Goal: Information Seeking & Learning: Learn about a topic

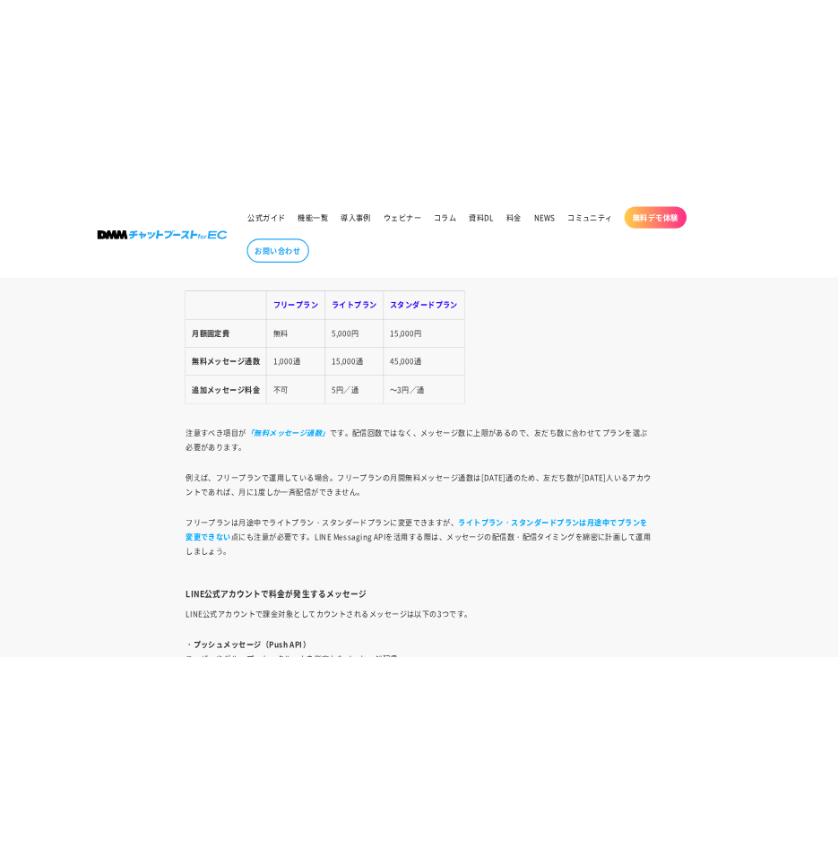
scroll to position [2130, 0]
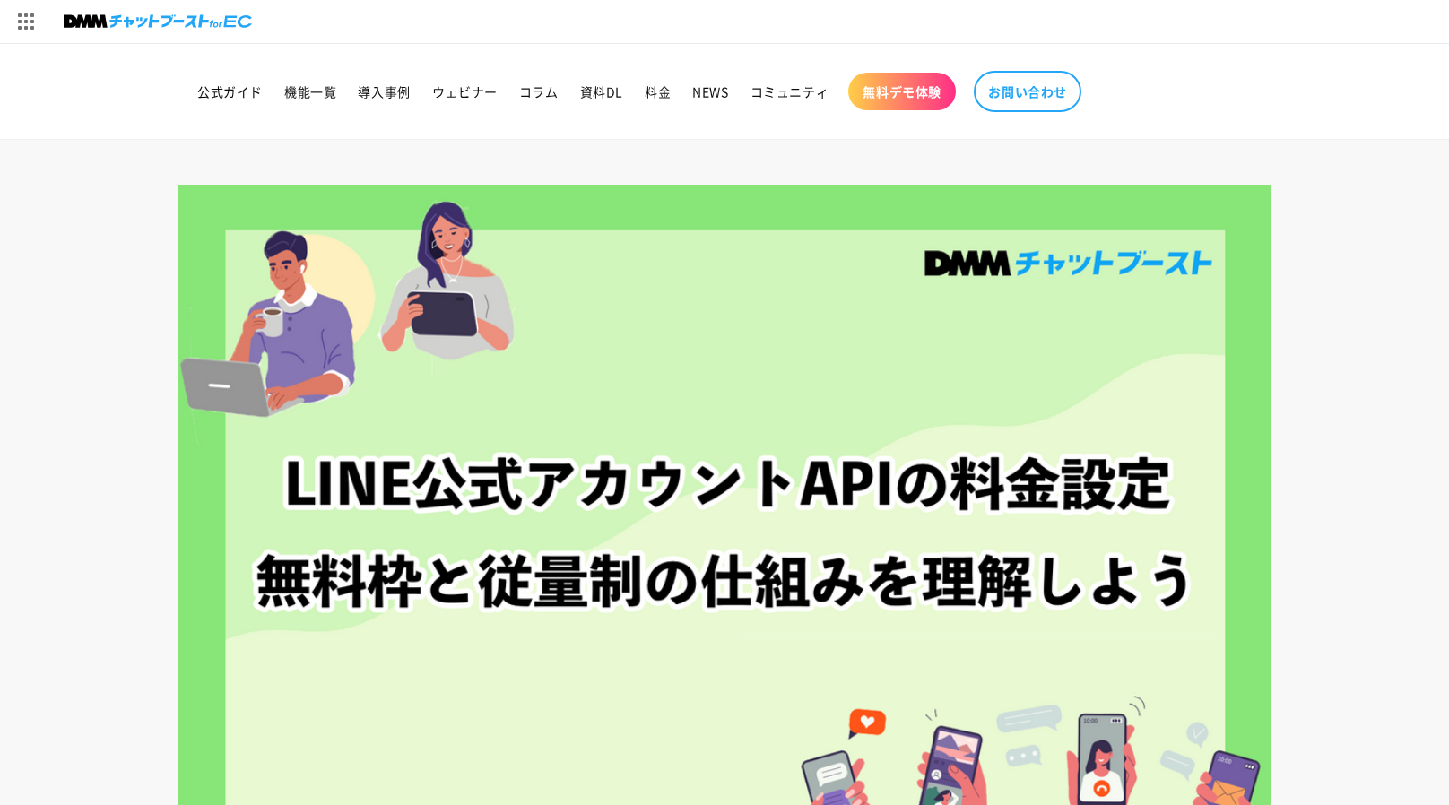
click at [142, 231] on div at bounding box center [725, 530] width 1184 height 691
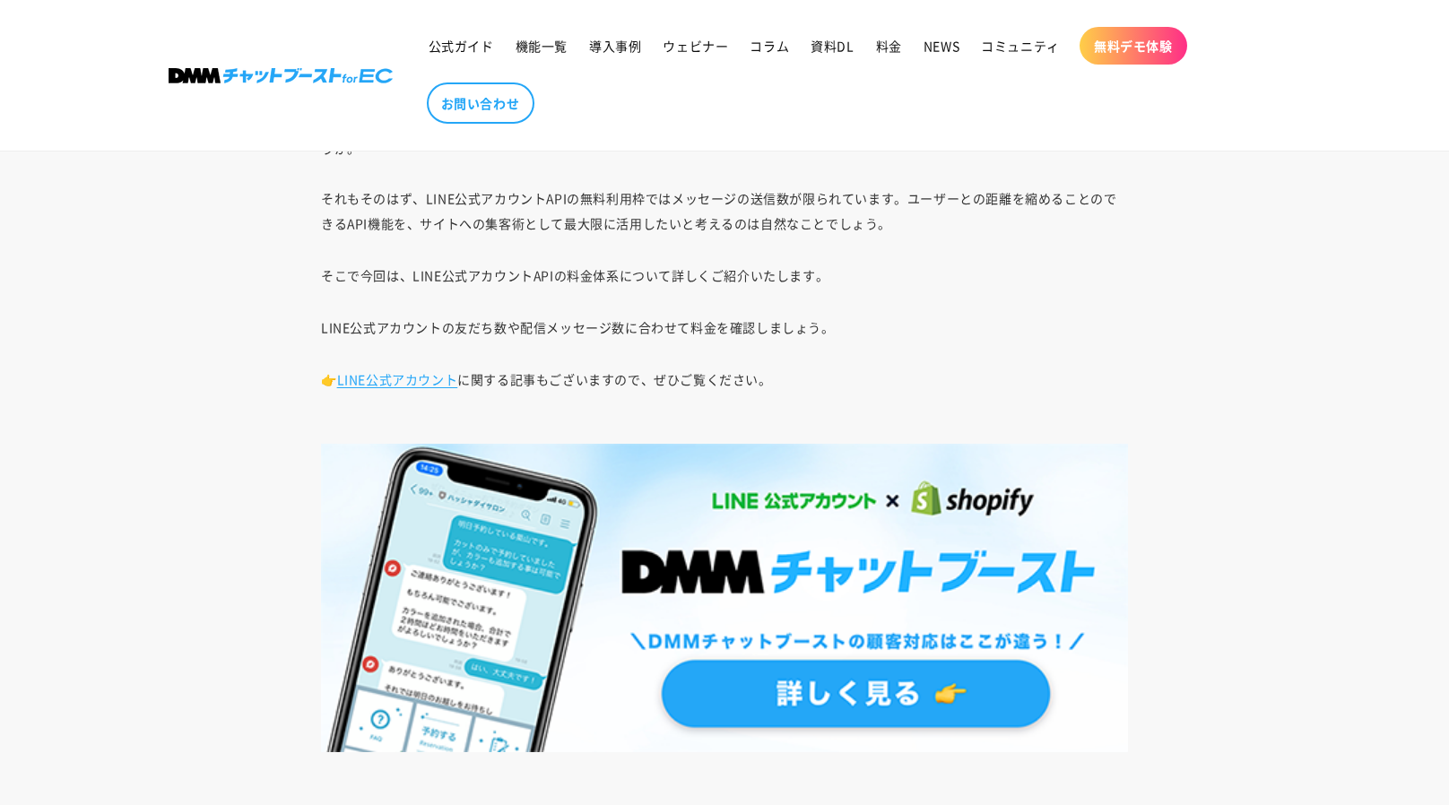
scroll to position [1019, 0]
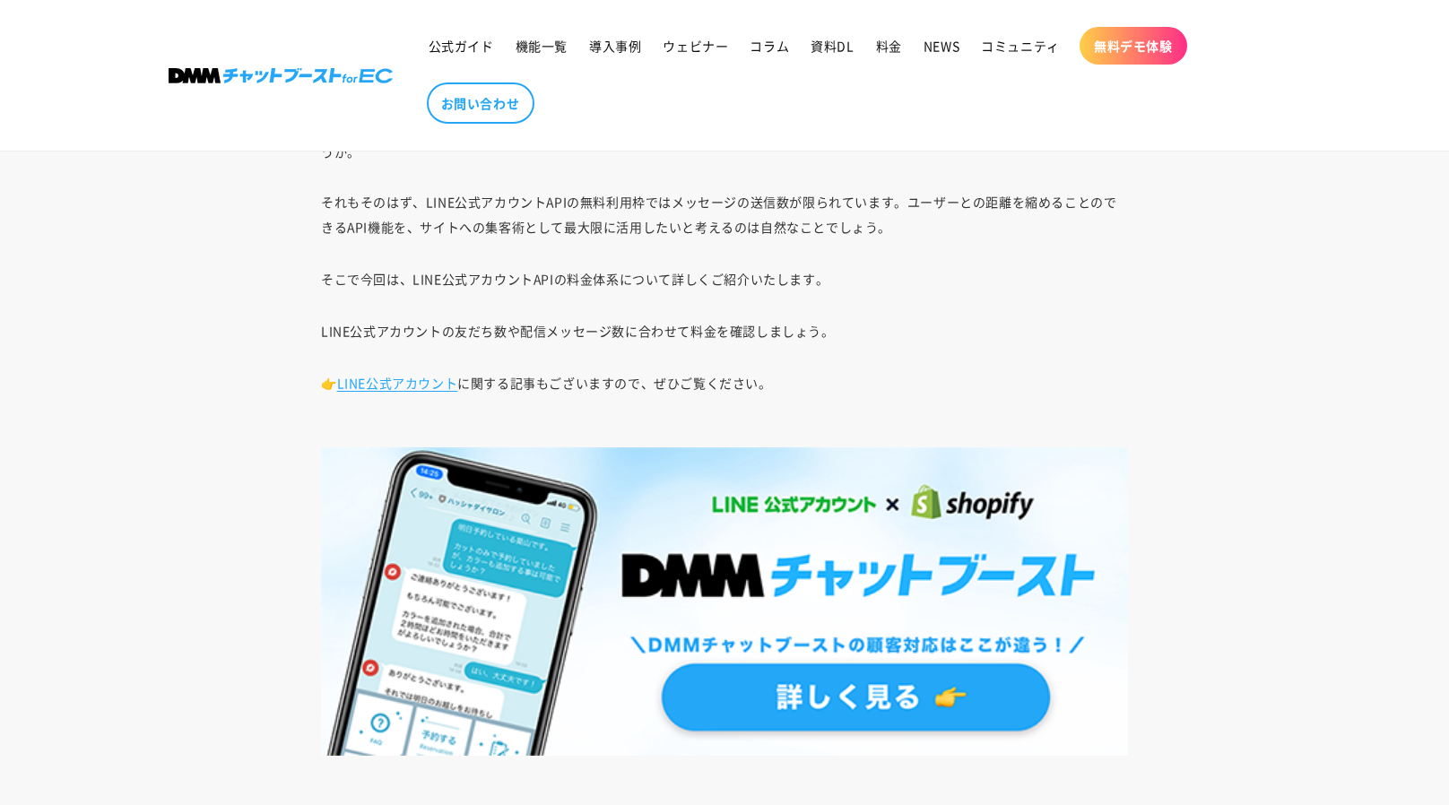
click at [939, 331] on p "LINE公式アカウントの友だち数や配信メッセージ数に合わせて料金を確認しましょう。" at bounding box center [724, 330] width 807 height 25
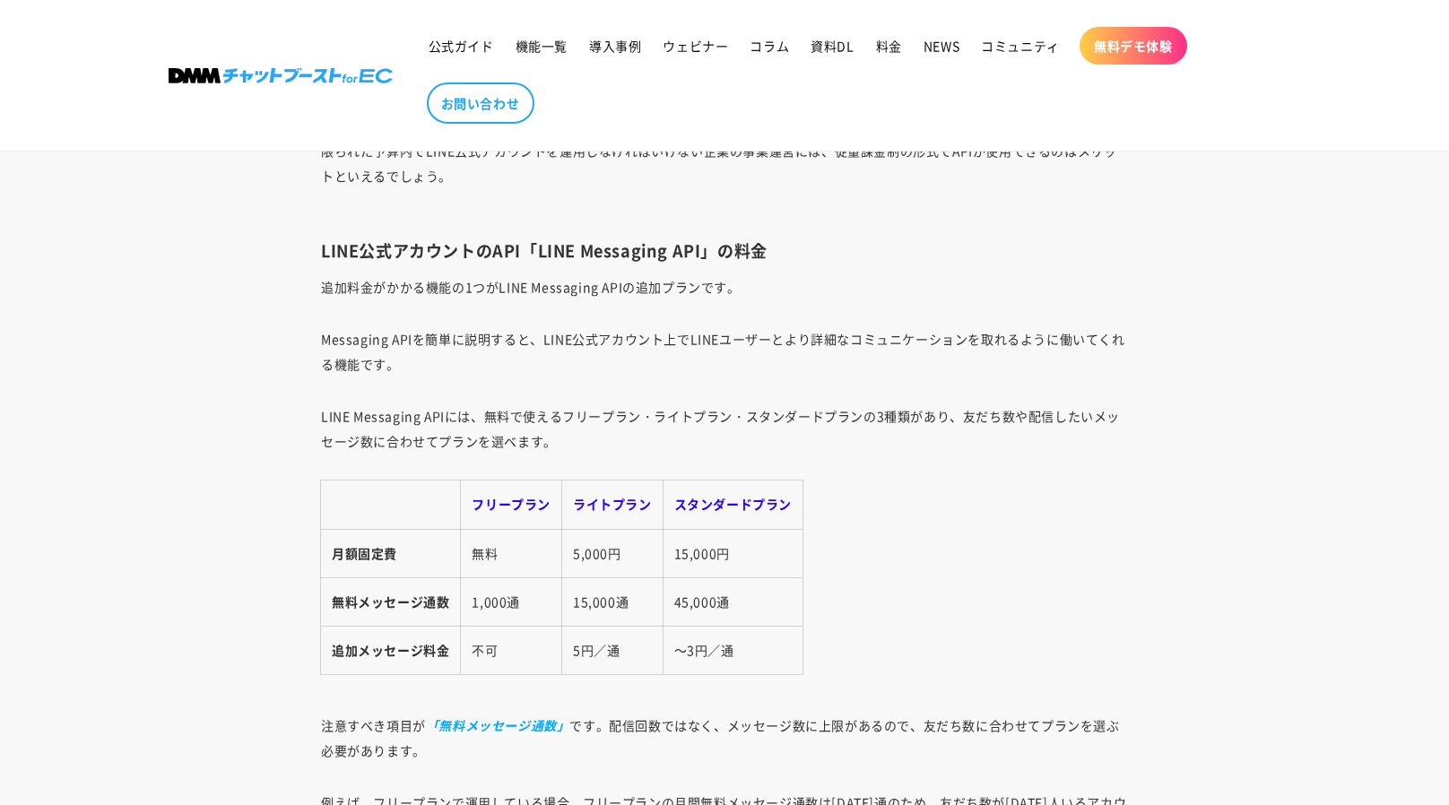
scroll to position [2154, 0]
click at [939, 331] on p "Messaging APIを簡単に説明すると、LINE公式アカウント上でLINEユーザーとより詳細なコミュニケーションを取れるように働いてくれる機能です。" at bounding box center [724, 350] width 807 height 50
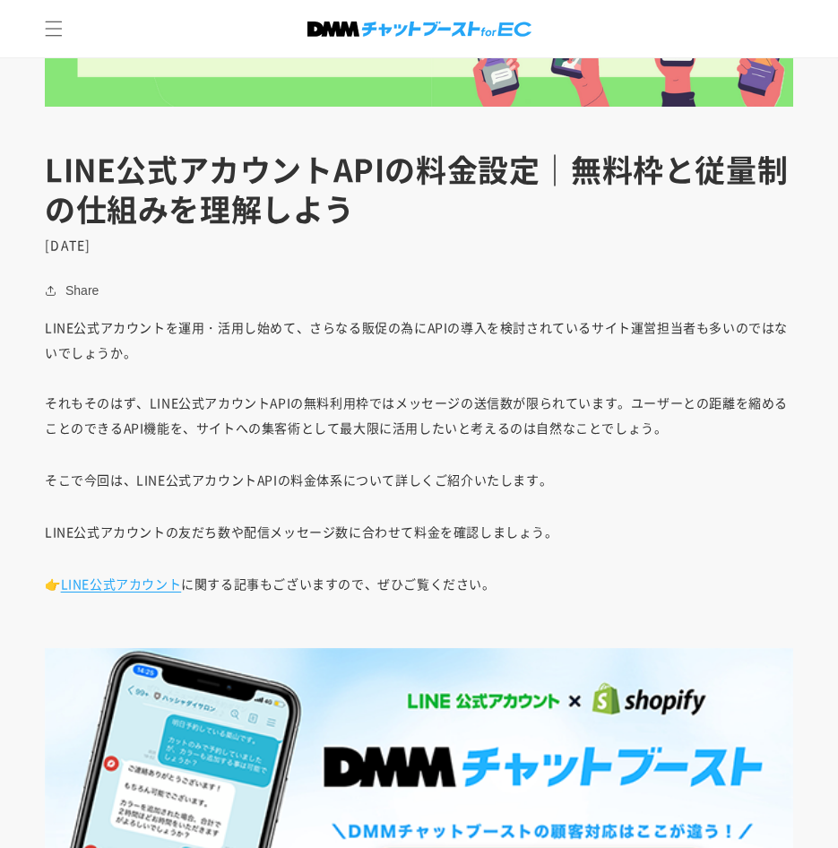
scroll to position [509, 0]
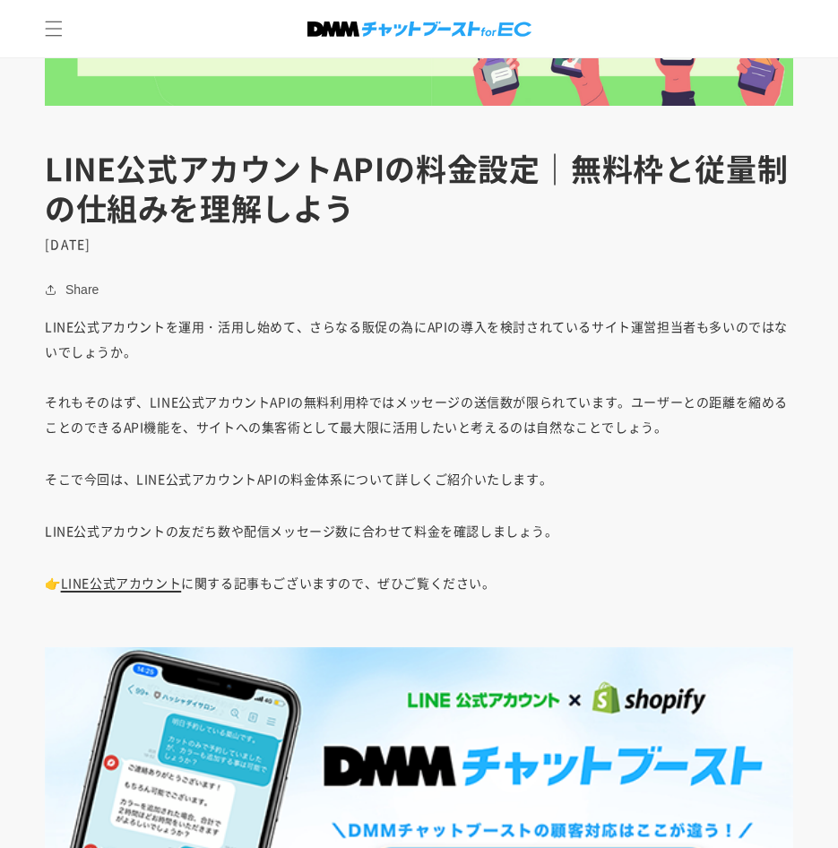
click at [133, 583] on link "LINE公式アカウント" at bounding box center [121, 583] width 121 height 18
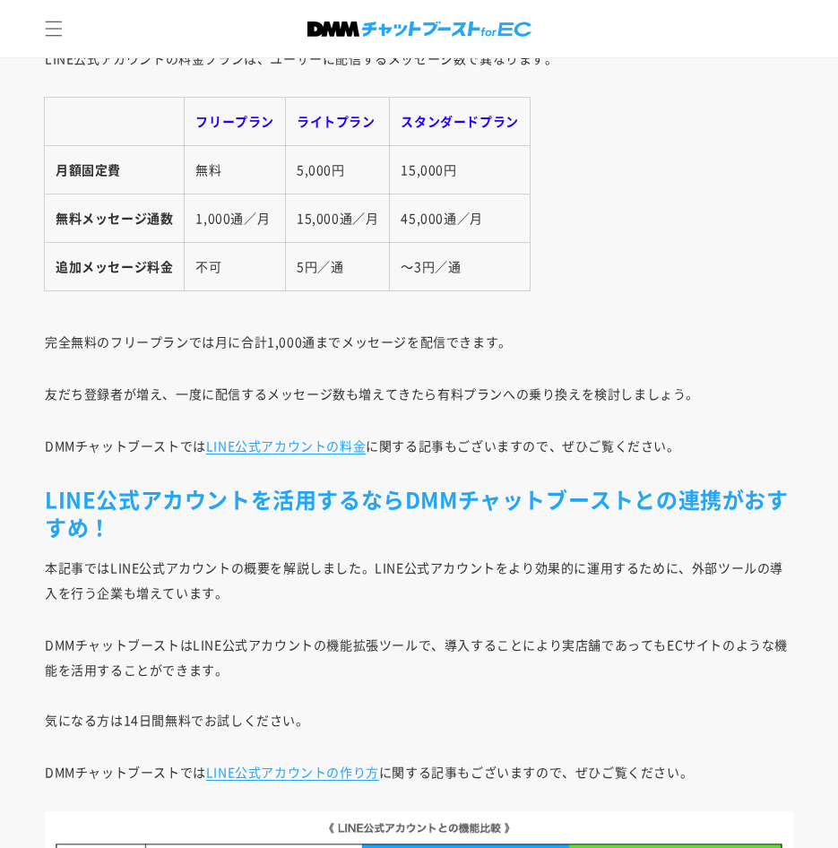
scroll to position [5251, 0]
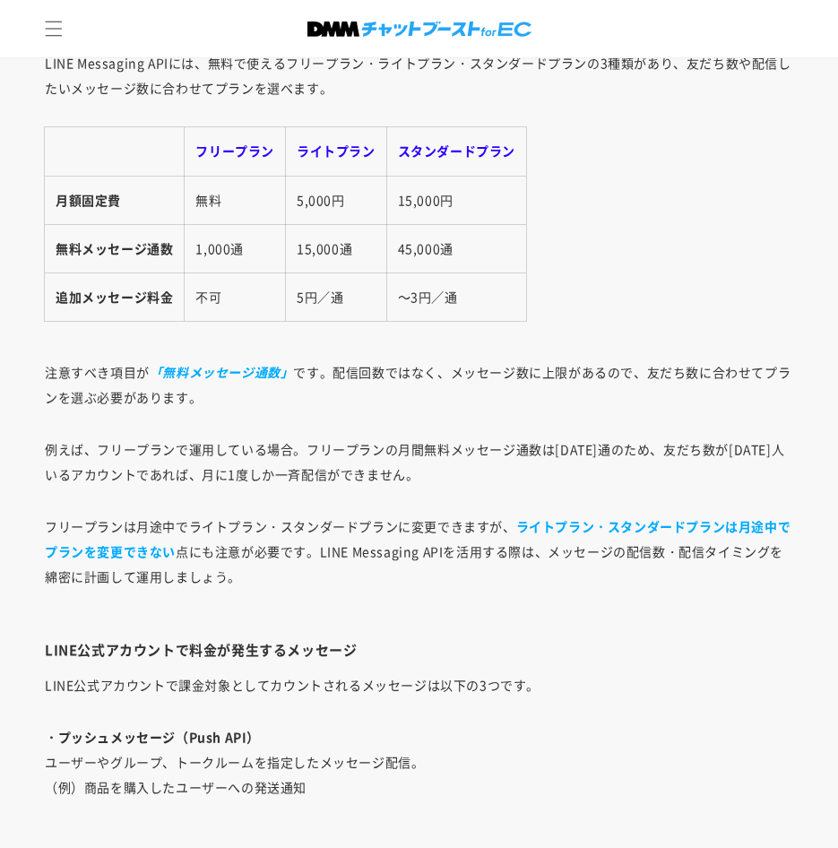
scroll to position [2175, 0]
